Goal: Task Accomplishment & Management: Manage account settings

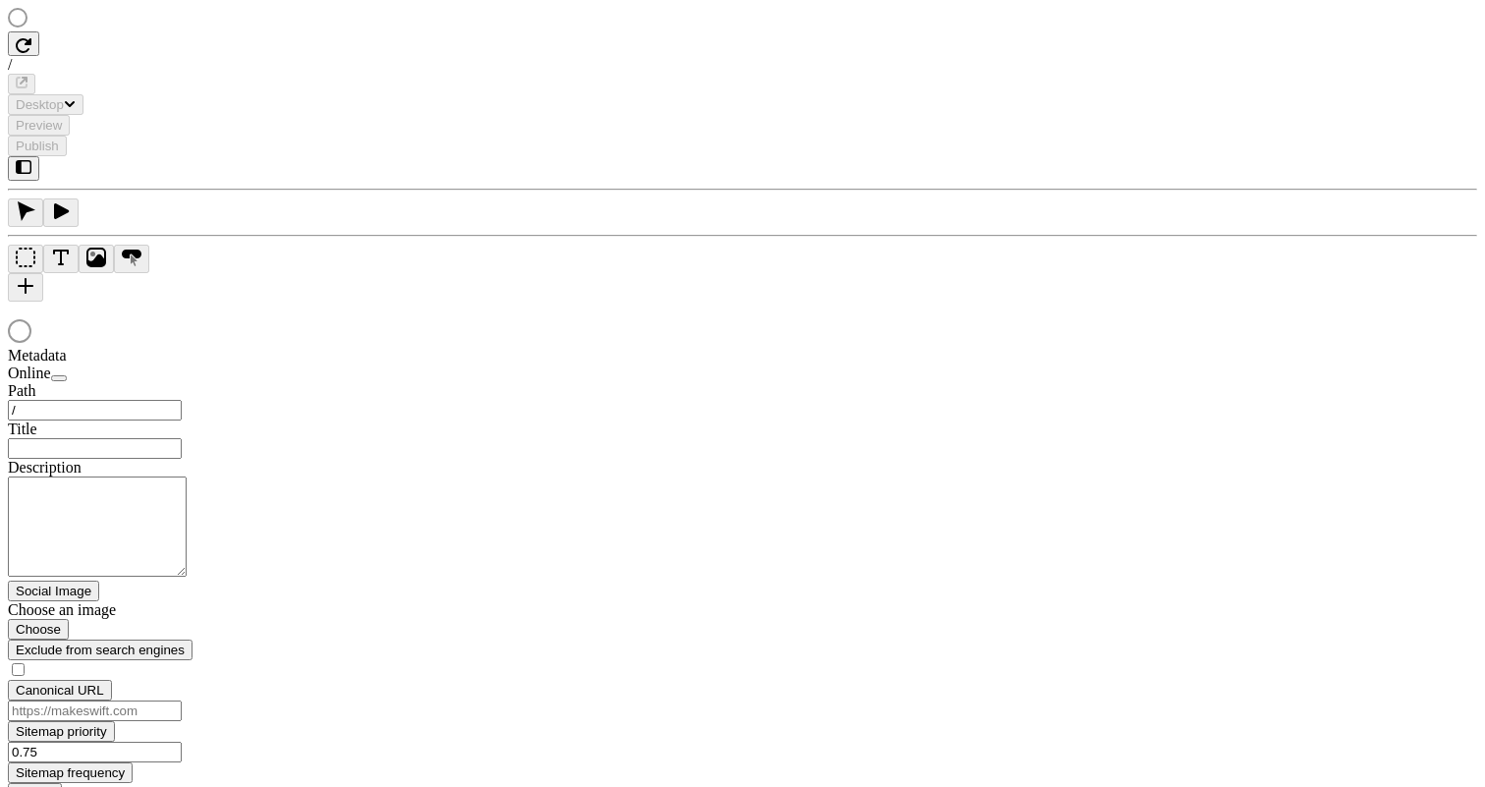
type input "/text-heavy-example"
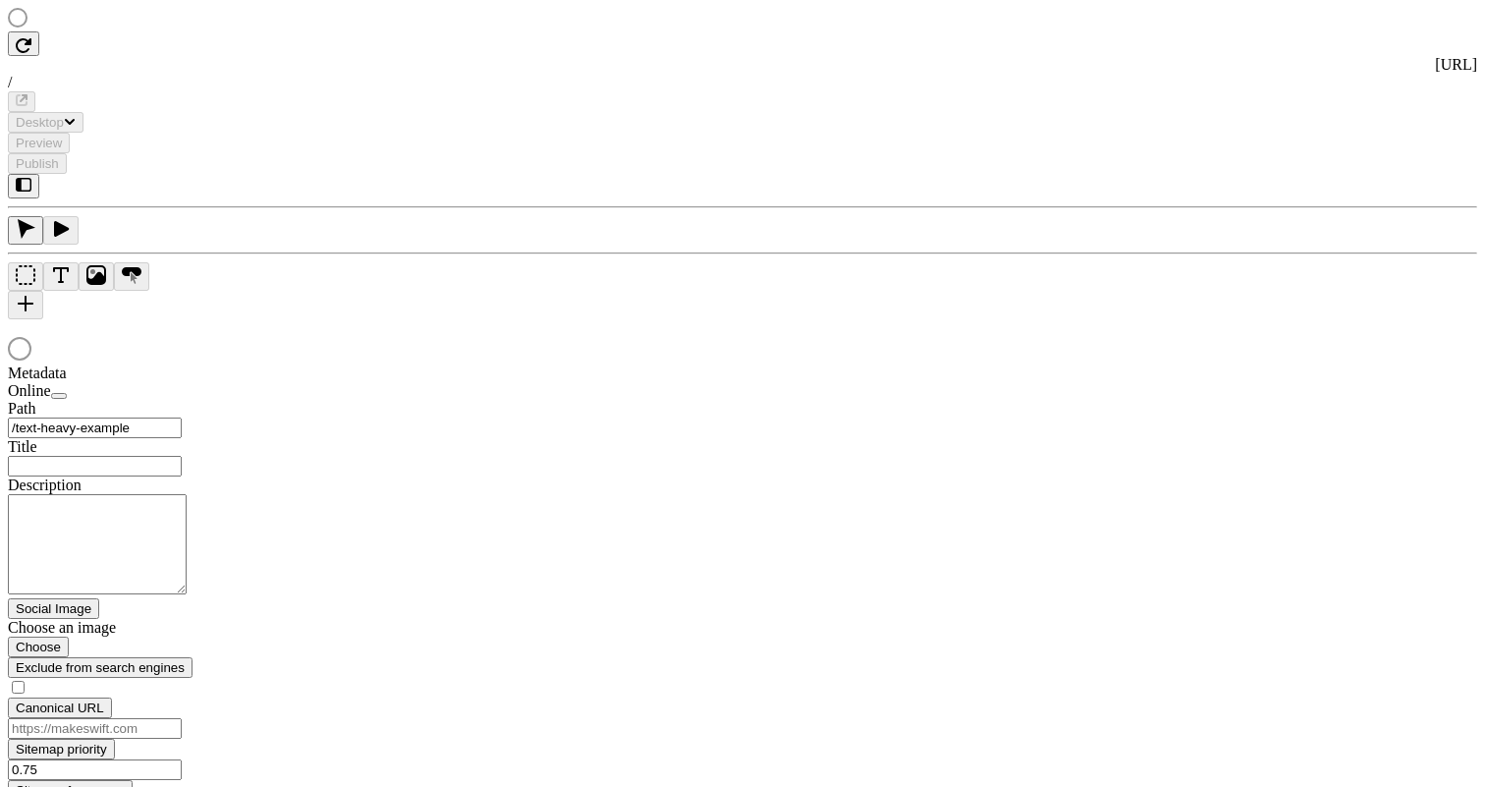
type input "This is my wonderful title and I'm proud of it."
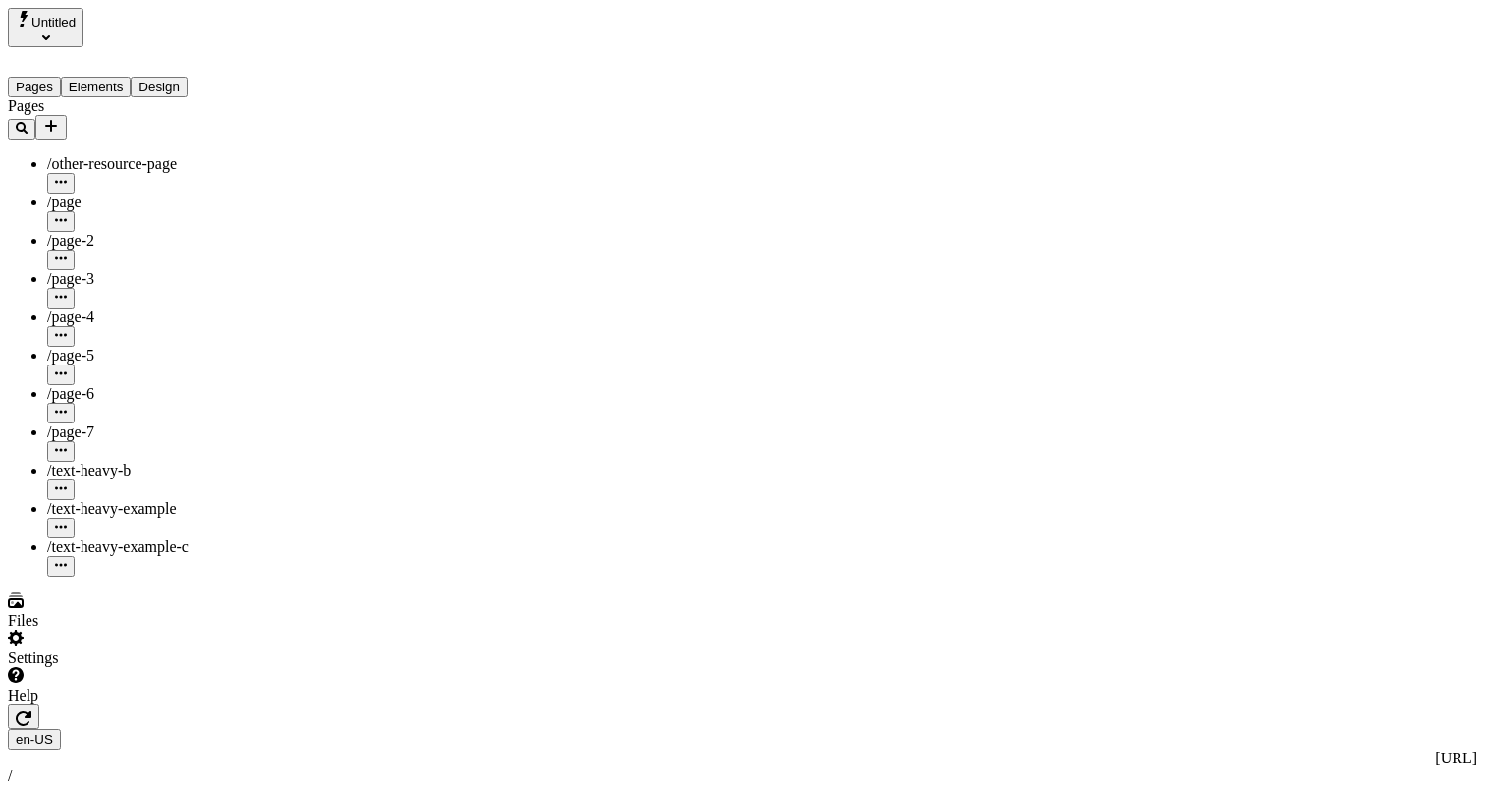
type input "/text-heavy-example"
click at [186, 667] on div "Settings" at bounding box center [126, 647] width 236 height 37
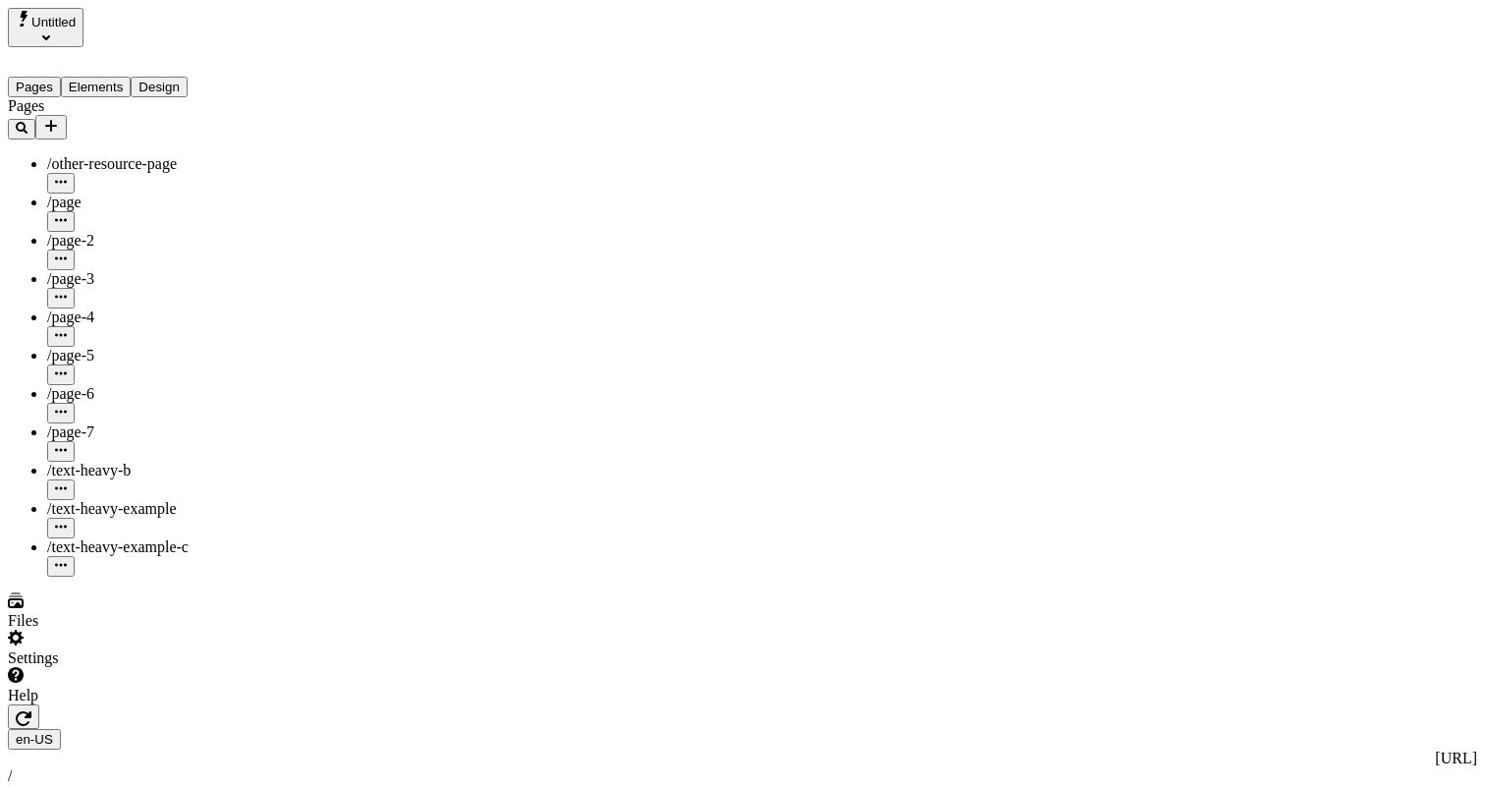
click at [82, 8] on div "Untitled" at bounding box center [126, 27] width 236 height 39
click at [83, 31] on button "Untitled" at bounding box center [46, 27] width 76 height 39
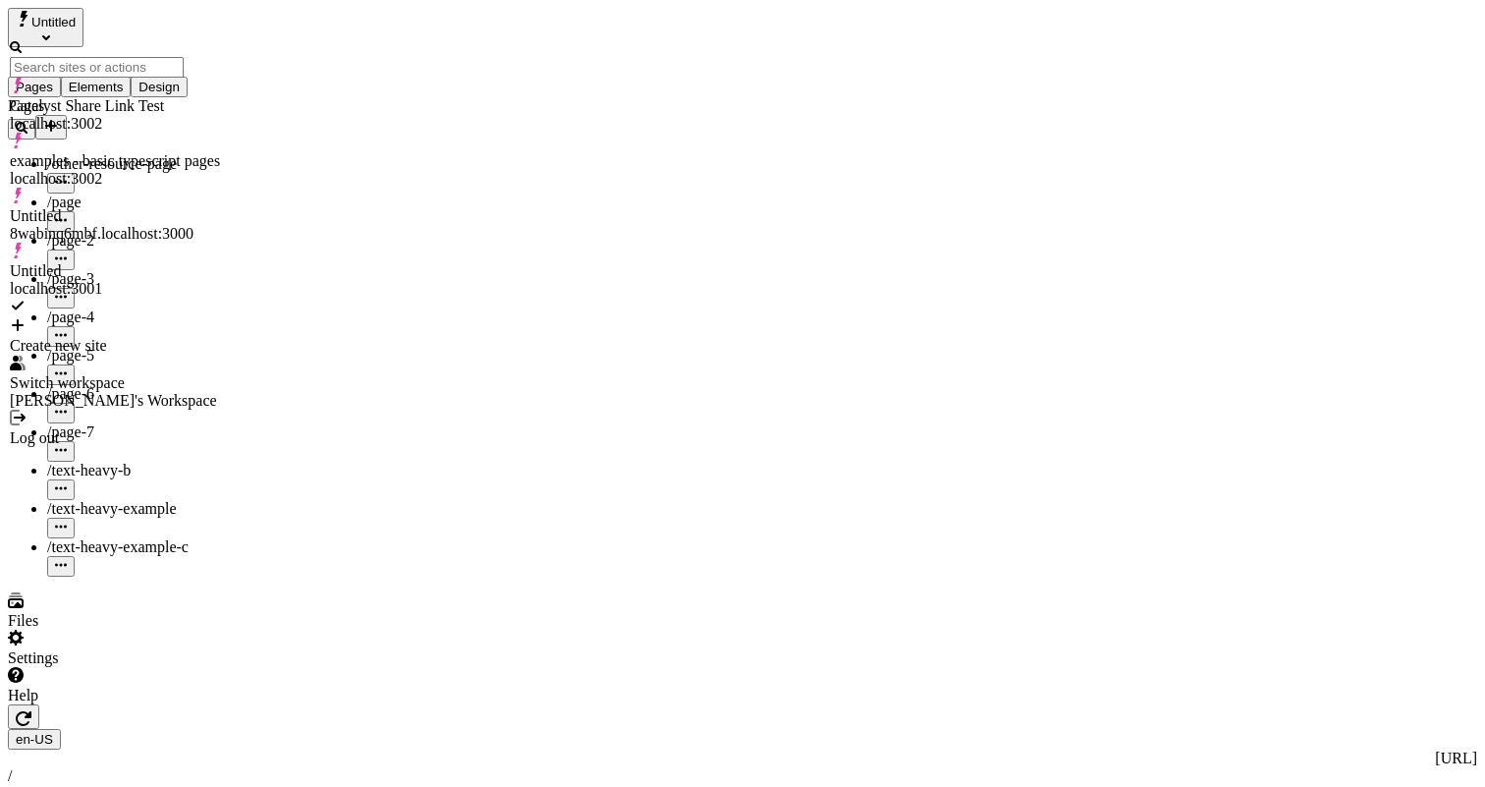
click at [114, 429] on div "Log out" at bounding box center [115, 438] width 210 height 18
click at [66, 429] on div "Log out" at bounding box center [115, 438] width 210 height 18
